Goal: Task Accomplishment & Management: Complete application form

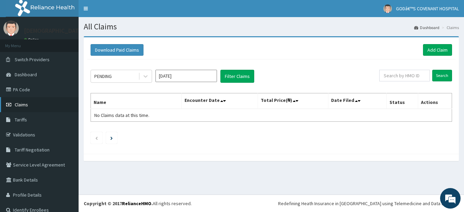
click at [36, 103] on link "Claims" at bounding box center [39, 104] width 79 height 15
click at [429, 50] on link "Add Claim" at bounding box center [437, 50] width 29 height 12
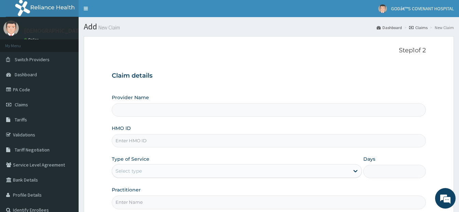
type input "[DEMOGRAPHIC_DATA]’S [GEOGRAPHIC_DATA]"
click at [195, 139] on input "HMO ID" at bounding box center [269, 140] width 314 height 13
type input "GIL/10027/A"
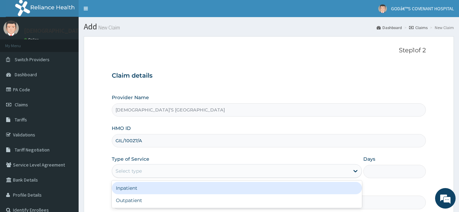
click at [172, 171] on div "Select type" at bounding box center [230, 170] width 237 height 11
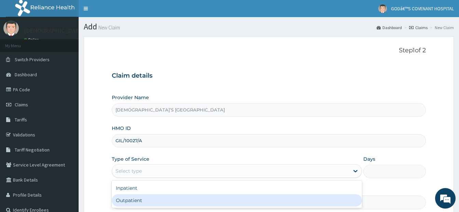
click at [155, 197] on div "Outpatient" at bounding box center [237, 200] width 250 height 12
type input "1"
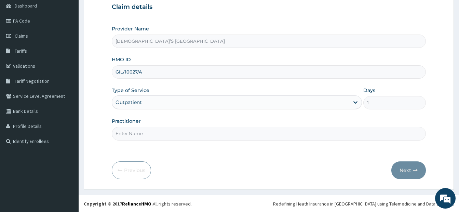
scroll to position [69, 0]
click at [189, 130] on input "Practitioner" at bounding box center [269, 132] width 314 height 13
type input "DR. ARIYO"
click at [404, 170] on button "Next" at bounding box center [408, 170] width 35 height 18
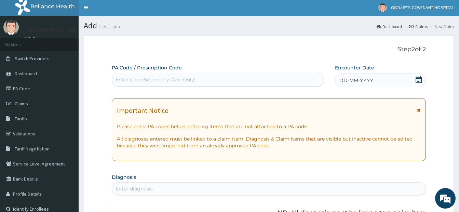
scroll to position [1, 0]
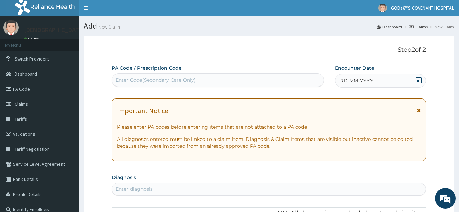
click at [231, 73] on div "Enter Code(Secondary Care Only)" at bounding box center [218, 80] width 212 height 14
type input "PA/8268B8"
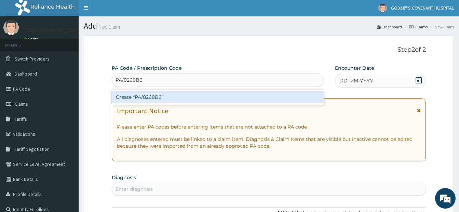
click at [260, 96] on div "Create "PA/8268B8"" at bounding box center [218, 97] width 212 height 12
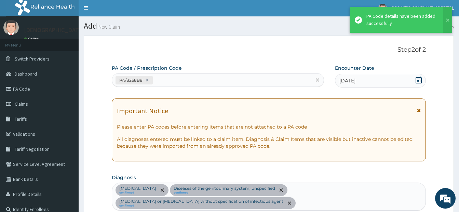
scroll to position [389, 0]
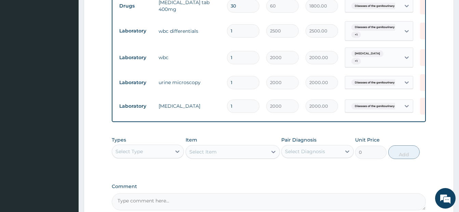
click at [158, 157] on div "Select Type" at bounding box center [141, 151] width 59 height 11
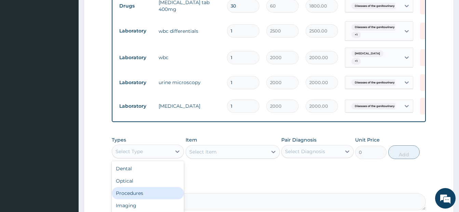
click at [153, 196] on div "Procedures" at bounding box center [148, 193] width 72 height 12
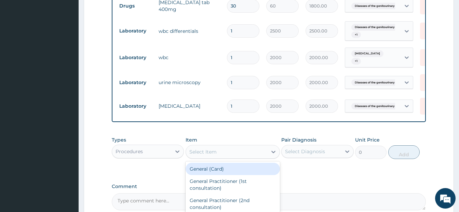
click at [222, 157] on div "Select Item" at bounding box center [226, 151] width 81 height 11
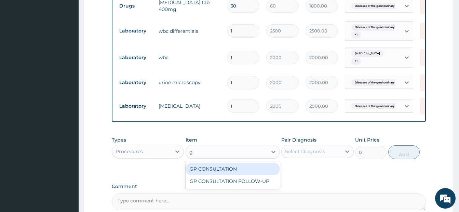
type input "gp"
click at [225, 172] on div "GP CONSULTATION" at bounding box center [233, 169] width 94 height 12
type input "3500"
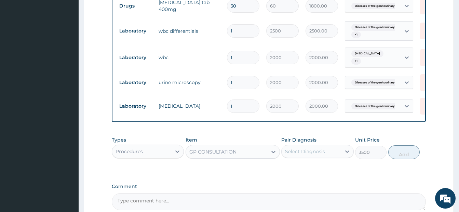
click at [297, 155] on div "Select Diagnosis" at bounding box center [305, 151] width 40 height 7
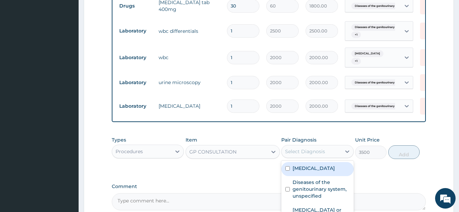
click at [293, 176] on div "Malaria, unspecified" at bounding box center [317, 169] width 72 height 14
checkbox input "true"
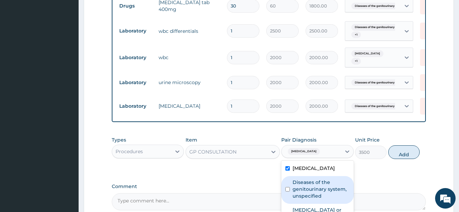
click at [290, 191] on div "Diseases of the genitourinary system, unspecified" at bounding box center [317, 190] width 72 height 28
checkbox input "true"
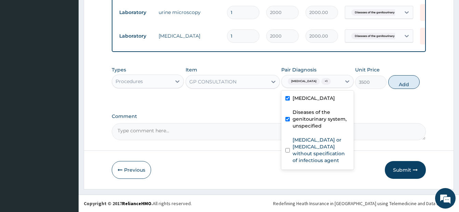
scroll to position [464, 0]
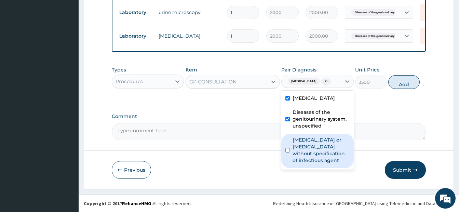
click at [287, 152] on input "checkbox" at bounding box center [287, 150] width 4 height 4
checkbox input "true"
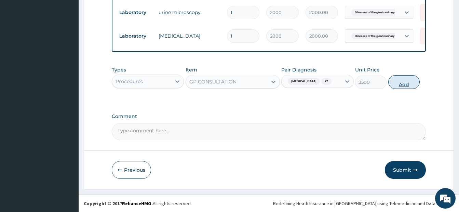
click at [409, 85] on button "Add" at bounding box center [403, 82] width 31 height 14
type input "0"
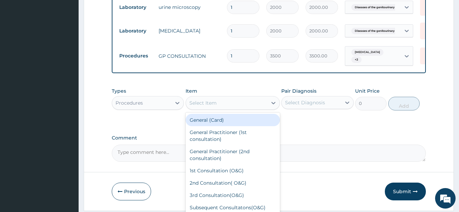
click at [199, 106] on div "Select Item" at bounding box center [202, 102] width 27 height 7
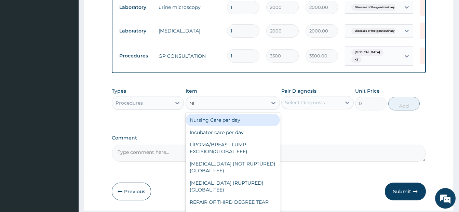
type input "reg"
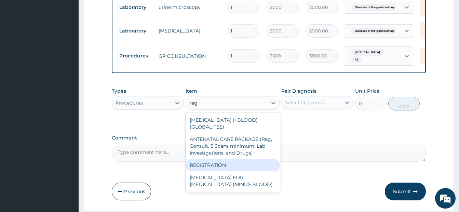
click at [232, 171] on div "REGISTRATION" at bounding box center [233, 165] width 94 height 12
type input "2500"
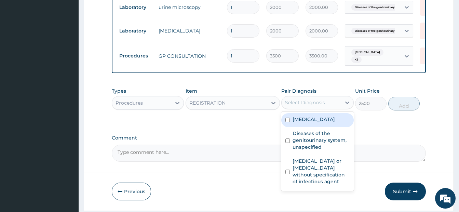
click at [295, 106] on div "Select Diagnosis" at bounding box center [305, 102] width 40 height 7
click at [289, 127] on div "Malaria, unspecified" at bounding box center [317, 120] width 72 height 14
checkbox input "true"
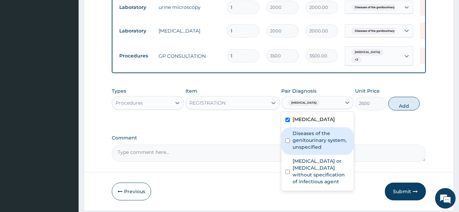
click at [285, 148] on div "Diseases of the genitourinary system, unspecified" at bounding box center [317, 141] width 72 height 28
checkbox input "true"
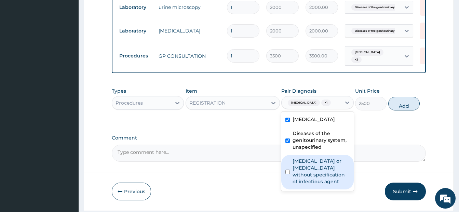
click at [290, 178] on div "Infectious gastroenteritis or colitis without specification of infectious agent" at bounding box center [317, 172] width 72 height 35
checkbox input "true"
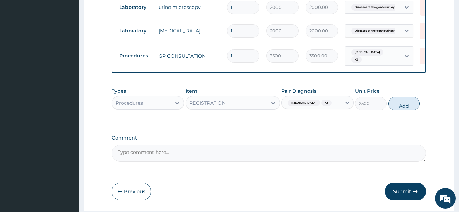
click at [397, 110] on button "Add" at bounding box center [403, 104] width 31 height 14
type input "0"
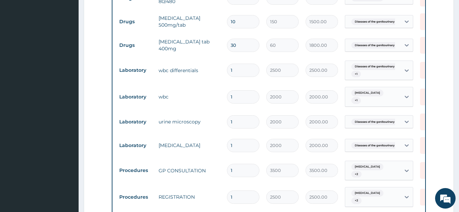
scroll to position [361, 0]
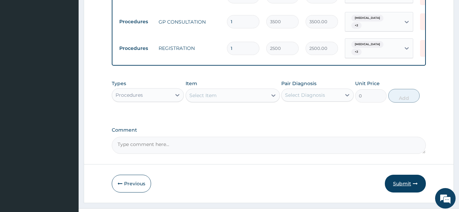
click at [392, 182] on button "Submit" at bounding box center [405, 184] width 41 height 18
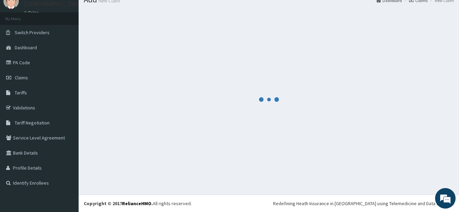
scroll to position [498, 0]
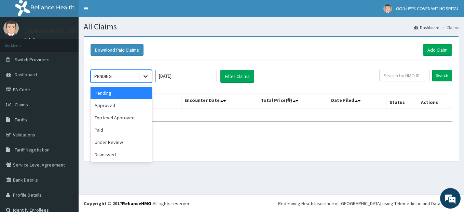
click at [143, 75] on icon at bounding box center [145, 76] width 7 height 7
click at [123, 101] on div "Approved" at bounding box center [122, 105] width 62 height 12
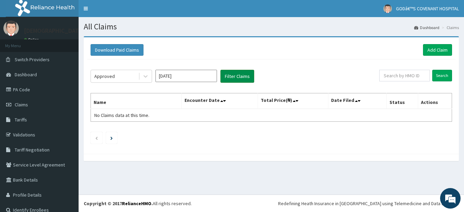
click at [225, 81] on button "Filter Claims" at bounding box center [237, 76] width 34 height 13
